Goal: Use online tool/utility: Utilize a website feature to perform a specific function

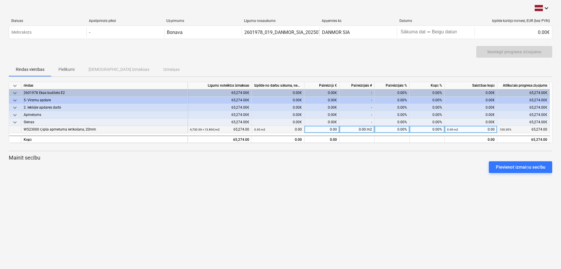
click at [294, 126] on div "0.00 m2 0.00" at bounding box center [278, 129] width 48 height 7
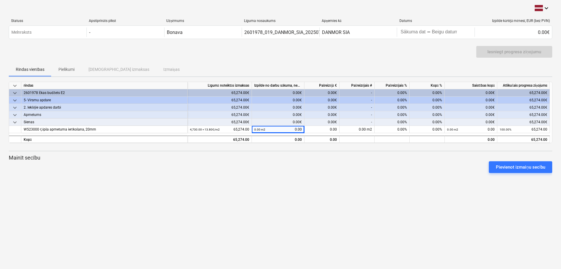
click at [299, 114] on div "0.00€" at bounding box center [278, 114] width 53 height 7
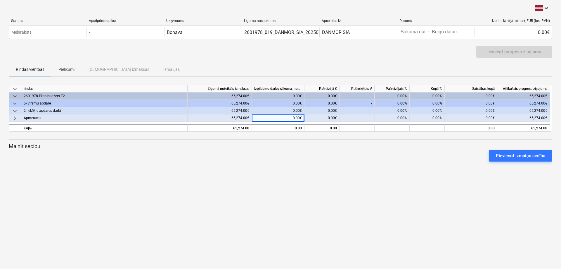
click at [299, 100] on div "0.00€" at bounding box center [278, 103] width 53 height 7
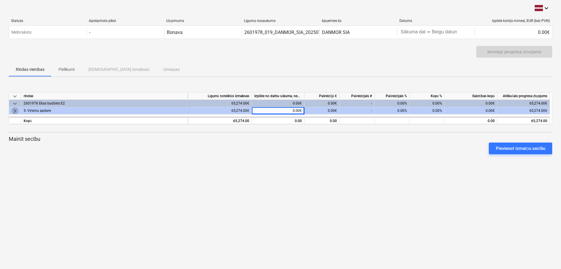
click at [13, 110] on span "keyboard_arrow_right" at bounding box center [14, 110] width 7 height 7
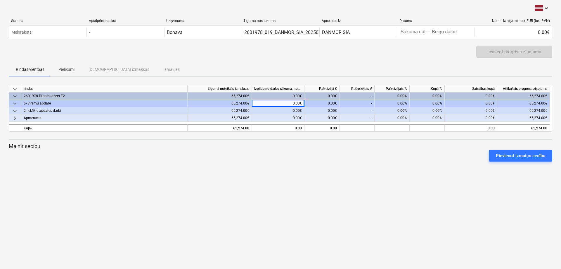
click at [15, 111] on span "keyboard_arrow_down" at bounding box center [14, 110] width 7 height 7
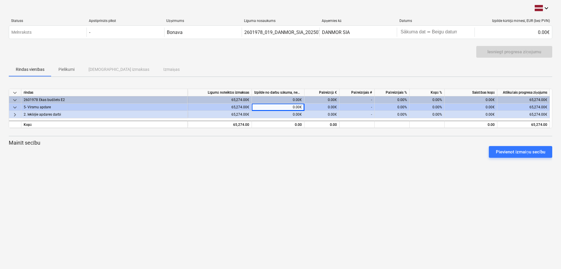
click at [15, 111] on span "keyboard_arrow_right" at bounding box center [14, 114] width 7 height 7
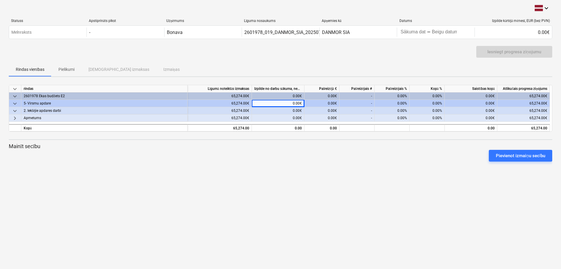
click at [17, 119] on span "keyboard_arrow_right" at bounding box center [14, 118] width 7 height 7
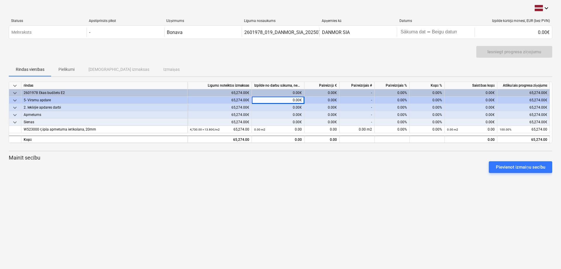
click at [321, 113] on div "0.00€" at bounding box center [322, 114] width 35 height 7
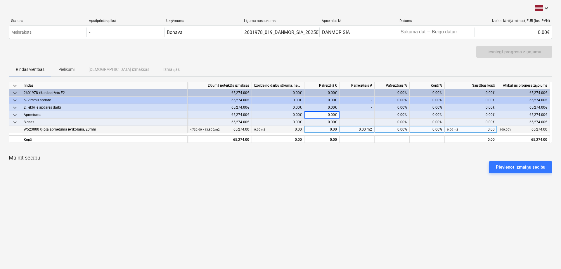
click at [358, 128] on div "0.00 m2" at bounding box center [357, 129] width 35 height 7
type input "500"
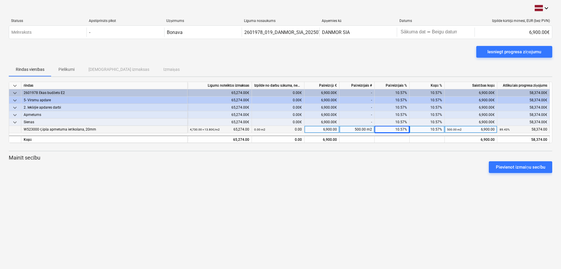
click at [369, 130] on div "500.00 m2" at bounding box center [357, 129] width 35 height 7
type input "2100"
